Goal: Task Accomplishment & Management: Use online tool/utility

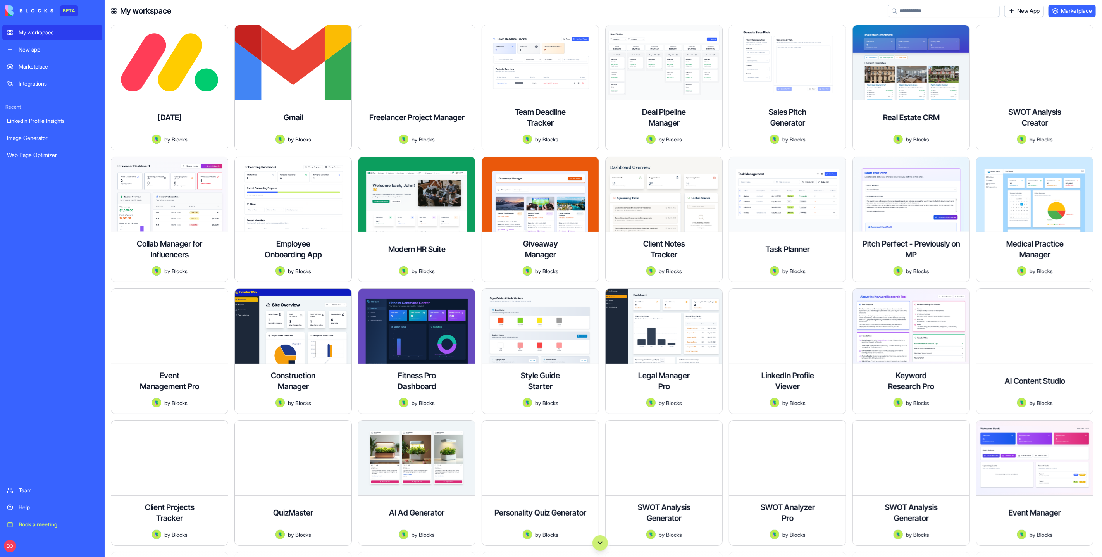
click at [606, 543] on button "Scroll to bottom" at bounding box center [599, 542] width 15 height 15
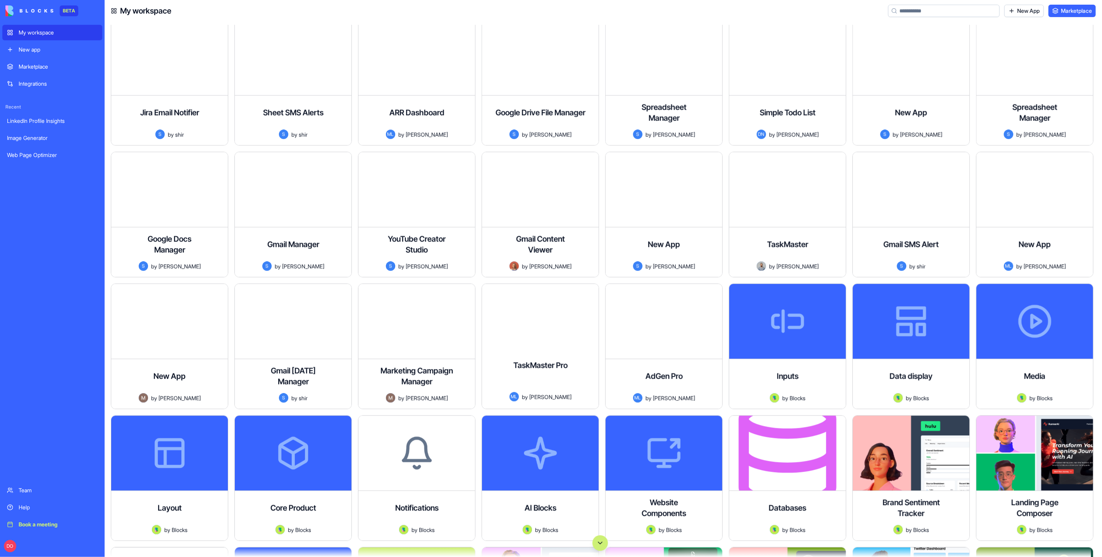
scroll to position [25949, 0]
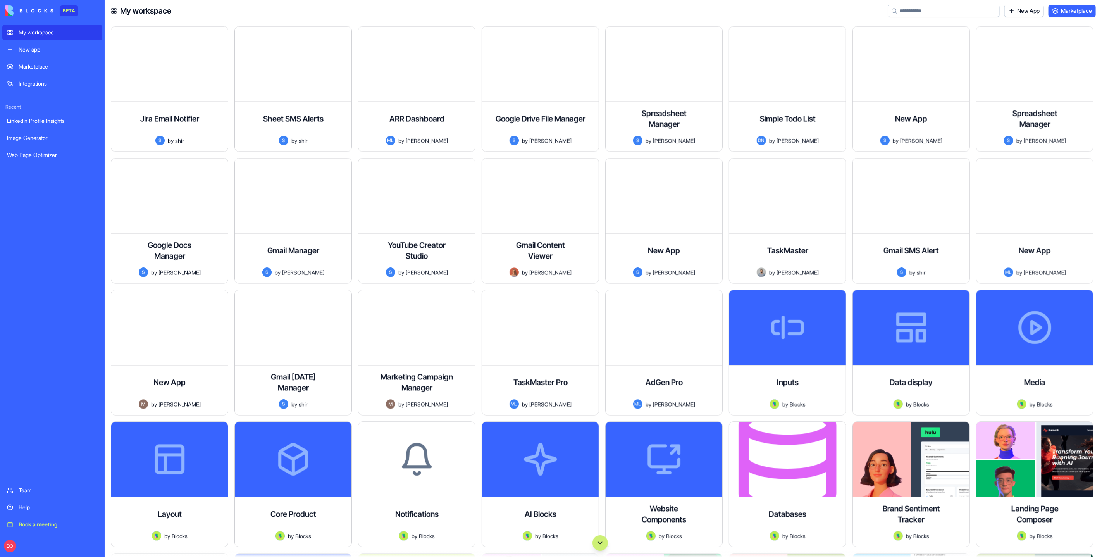
click at [969, 11] on input at bounding box center [944, 11] width 112 height 12
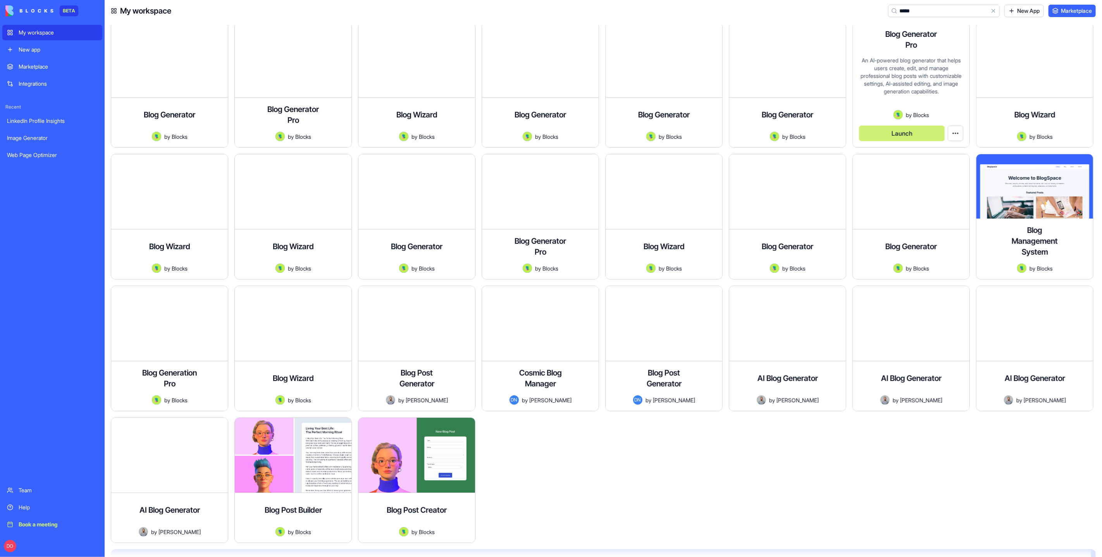
scroll to position [258, 0]
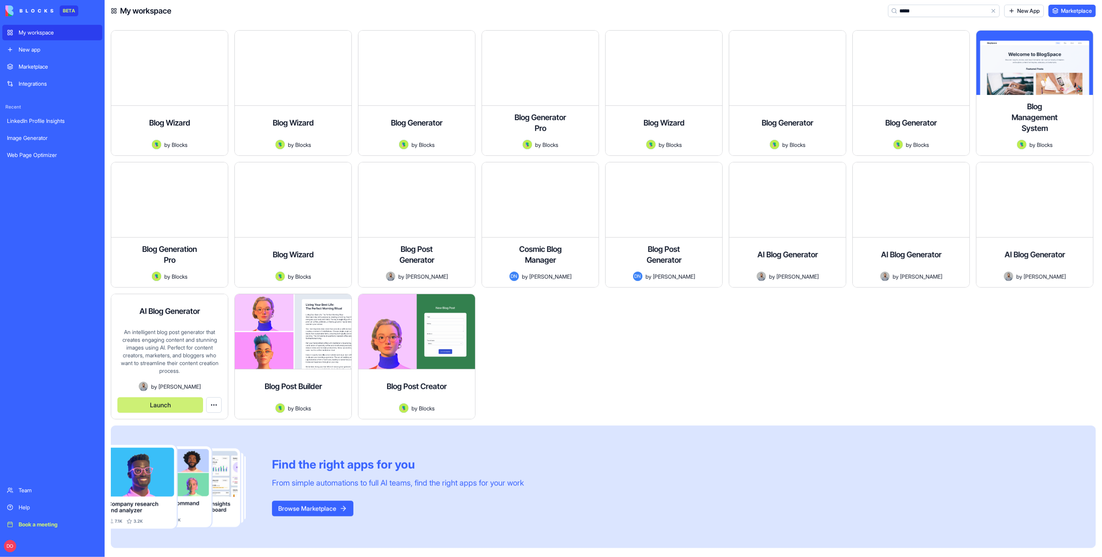
type input "****"
click at [158, 401] on button "Launch" at bounding box center [160, 404] width 86 height 15
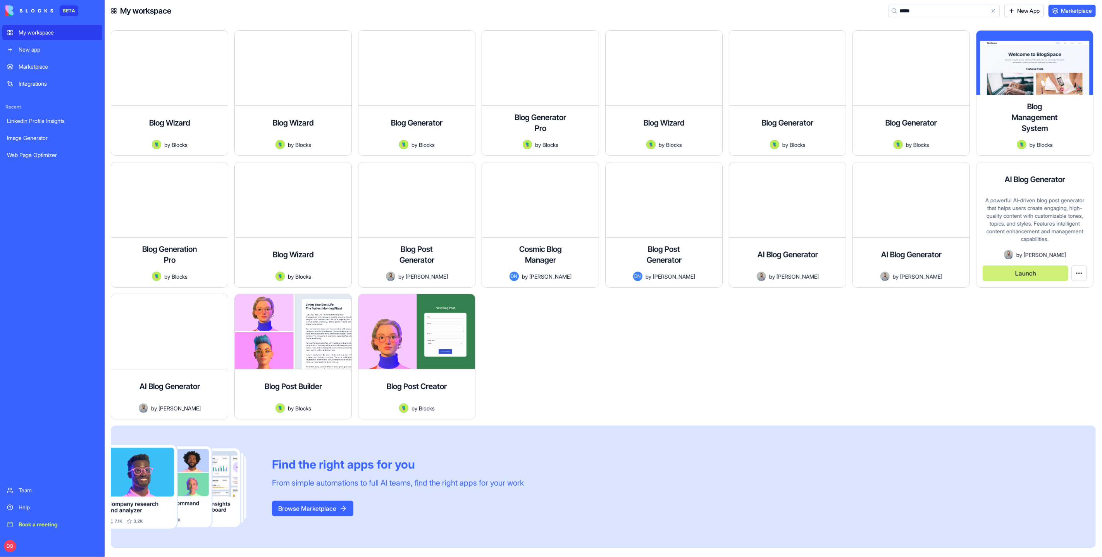
click at [1050, 274] on button "Launch" at bounding box center [1026, 272] width 86 height 15
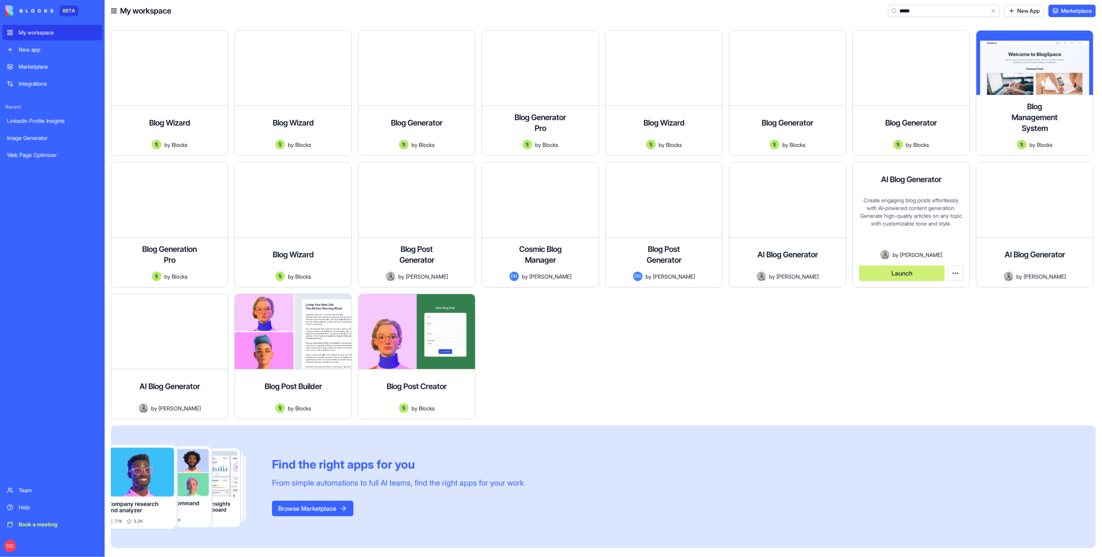
click at [917, 268] on button "Launch" at bounding box center [902, 272] width 86 height 15
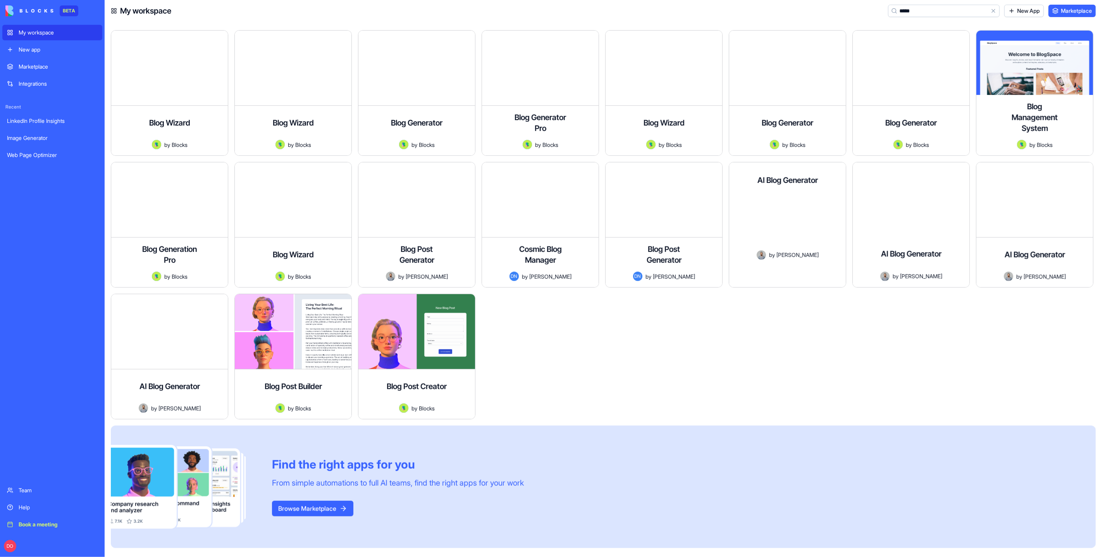
click at [793, 271] on button "Launch" at bounding box center [778, 273] width 86 height 15
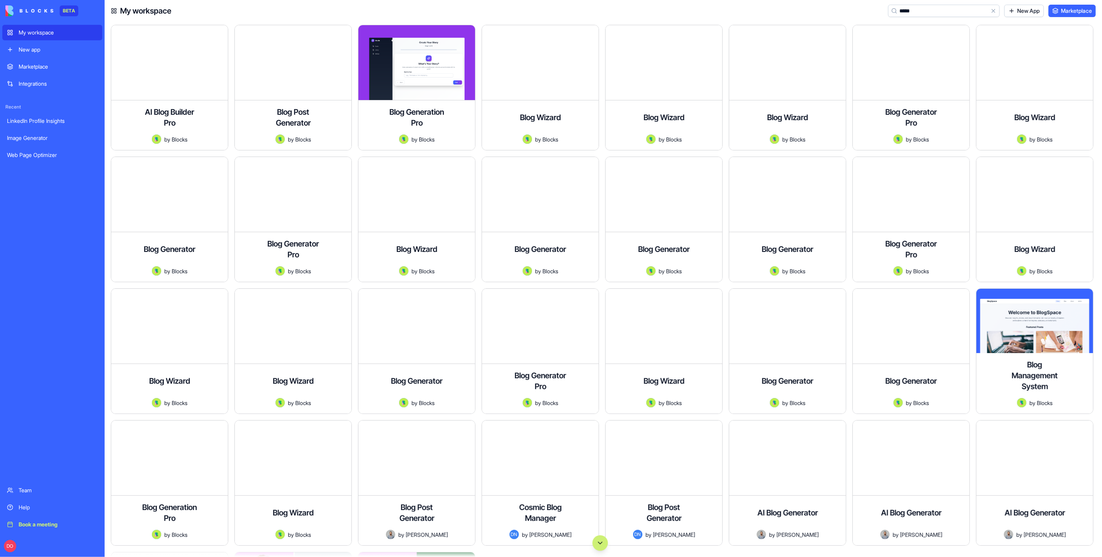
click at [38, 525] on div "Book a meeting" at bounding box center [58, 524] width 79 height 8
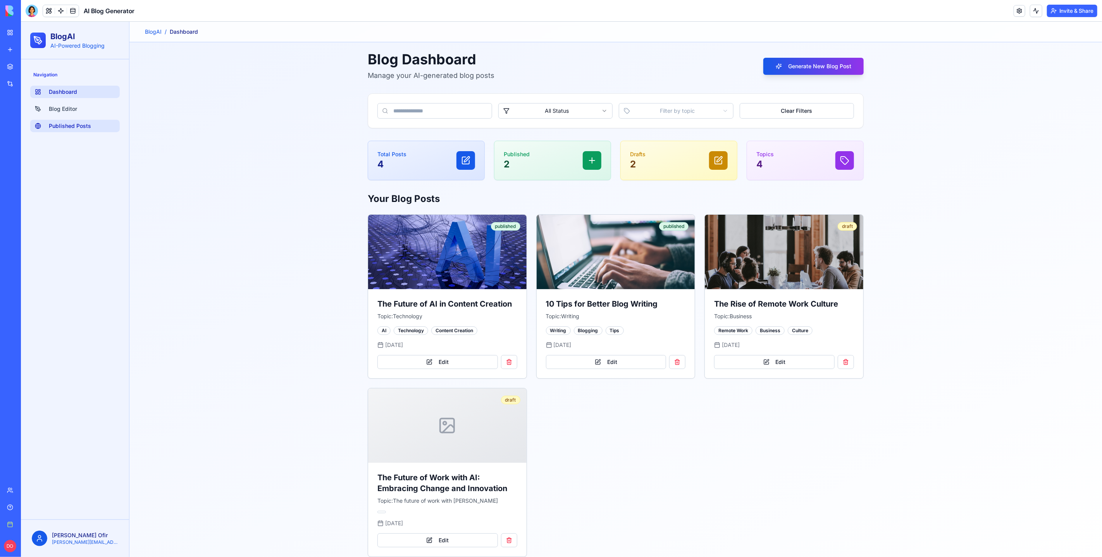
click at [67, 122] on span "Published Posts" at bounding box center [69, 126] width 42 height 8
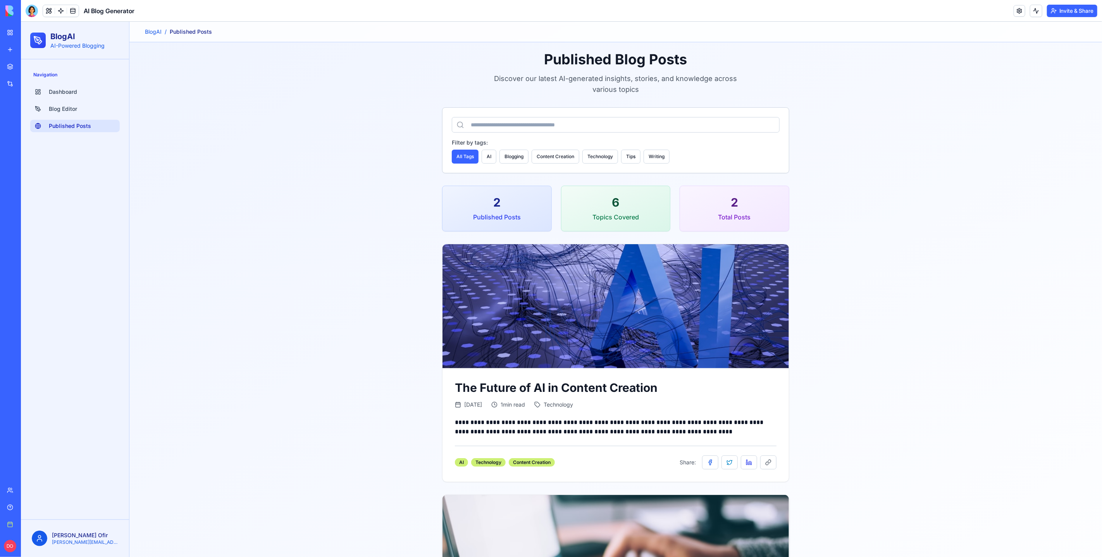
scroll to position [175, 0]
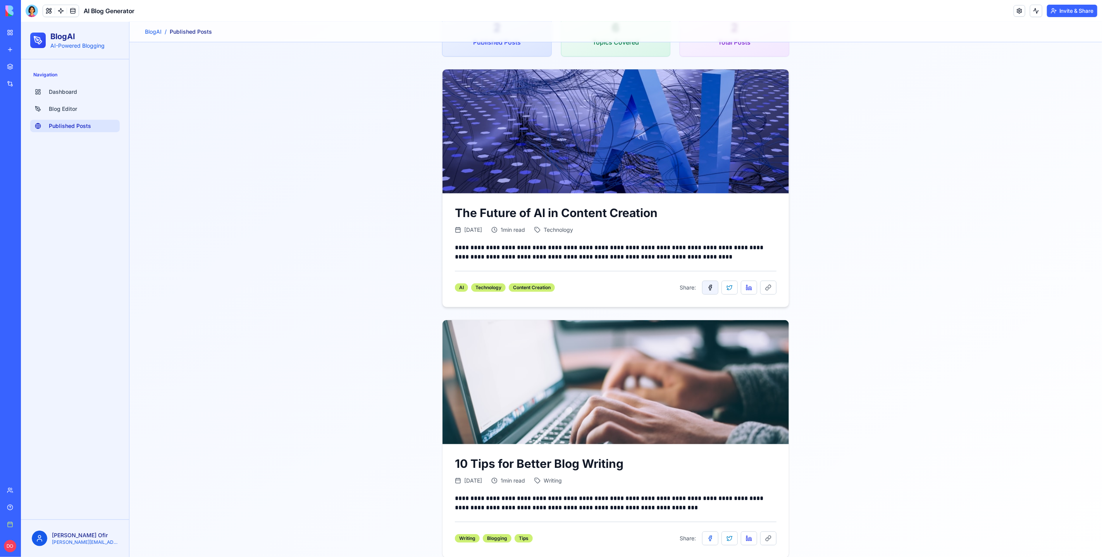
click at [703, 291] on button at bounding box center [710, 287] width 16 height 14
click at [730, 285] on button at bounding box center [729, 287] width 16 height 14
click at [748, 287] on button at bounding box center [748, 287] width 16 height 14
click at [770, 284] on button at bounding box center [768, 287] width 16 height 14
click at [764, 288] on button at bounding box center [768, 287] width 16 height 14
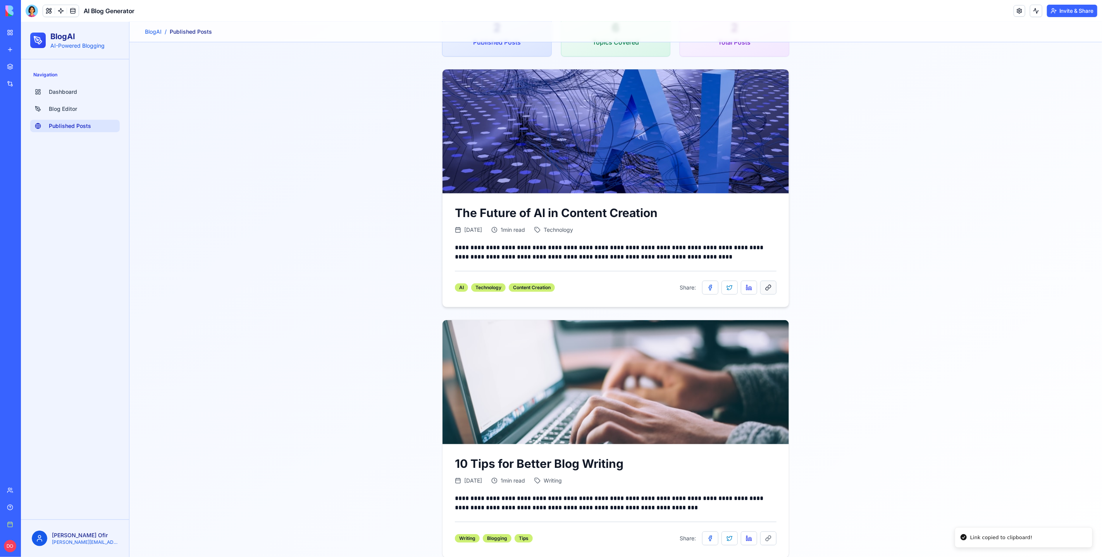
click at [761, 285] on button at bounding box center [768, 287] width 16 height 14
click at [914, 435] on div "**********" at bounding box center [615, 217] width 972 height 700
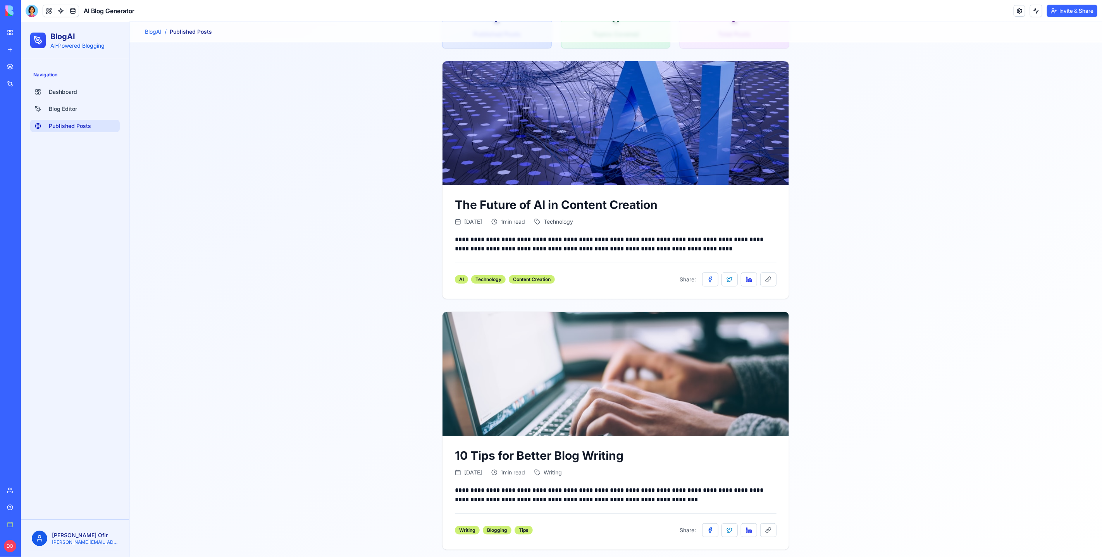
scroll to position [185, 0]
